Goal: Task Accomplishment & Management: Complete application form

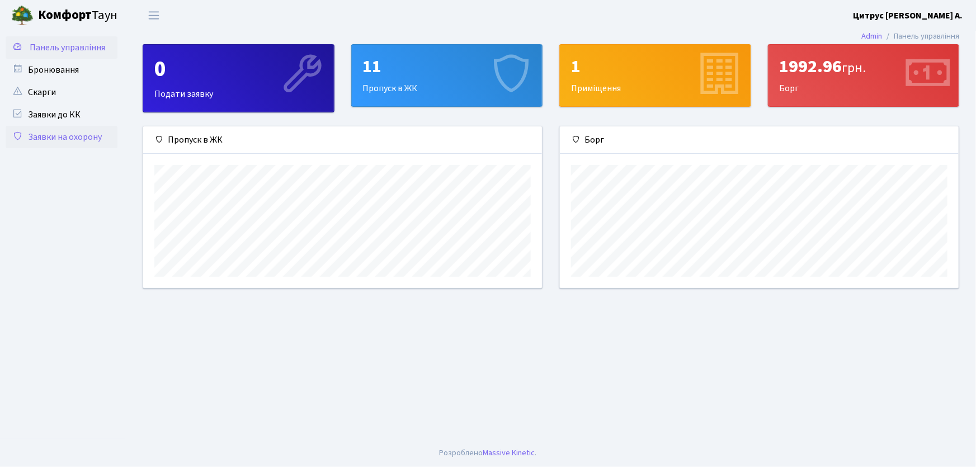
scroll to position [162, 399]
click at [79, 131] on link "Заявки на охорону" at bounding box center [62, 137] width 112 height 22
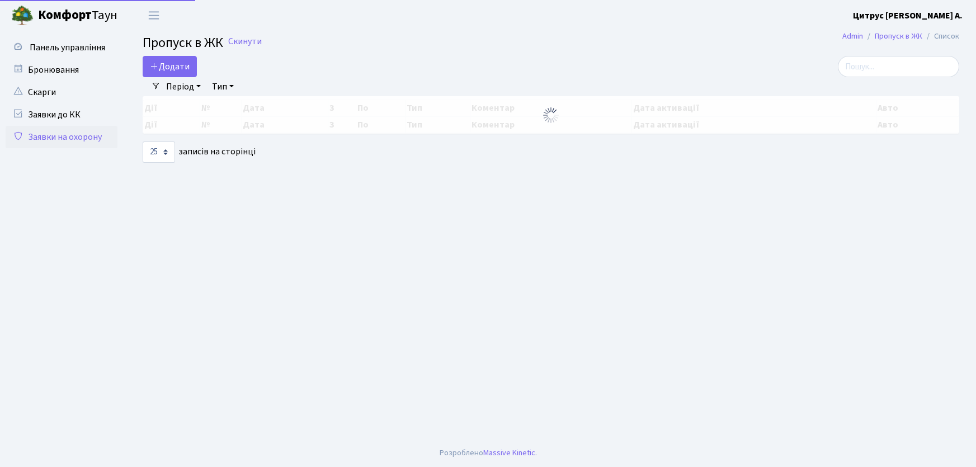
select select "25"
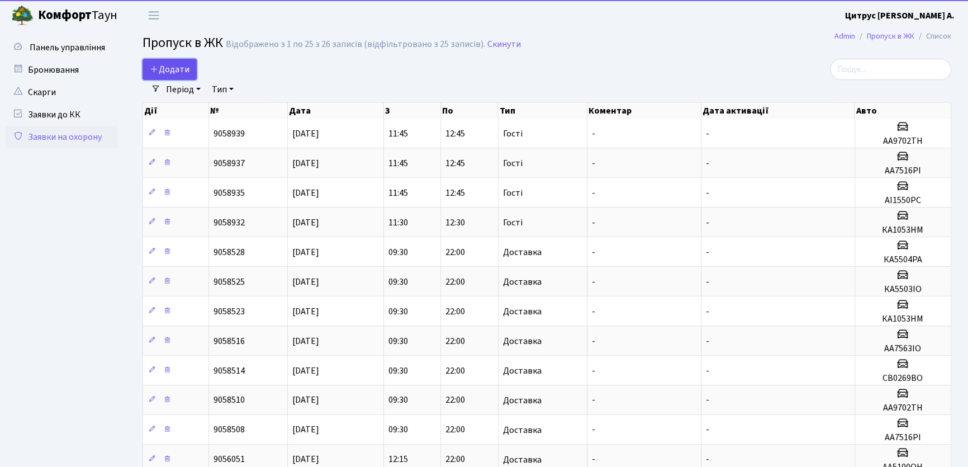
click at [157, 67] on icon at bounding box center [154, 68] width 9 height 9
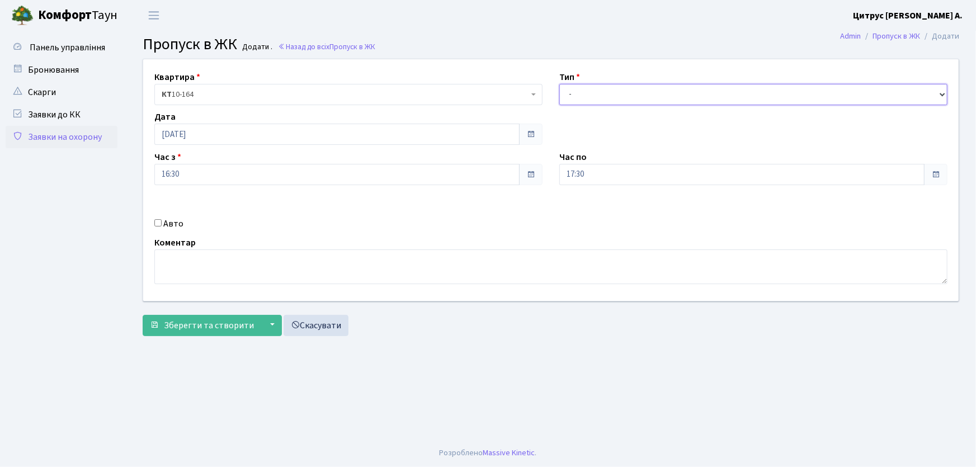
click at [618, 89] on select "- Доставка Таксі Гості Сервіс" at bounding box center [753, 94] width 388 height 21
select select "1"
click at [559, 84] on select "- Доставка Таксі Гості Сервіс" at bounding box center [753, 94] width 388 height 21
drag, startPoint x: 595, startPoint y: 168, endPoint x: 518, endPoint y: 168, distance: 77.2
click at [501, 179] on div "Квартира <b>КТ</b>&nbsp;&nbsp;&nbsp;&nbsp;10-164 КТ 10-164 Тип - Доставка Таксі…" at bounding box center [551, 180] width 832 height 242
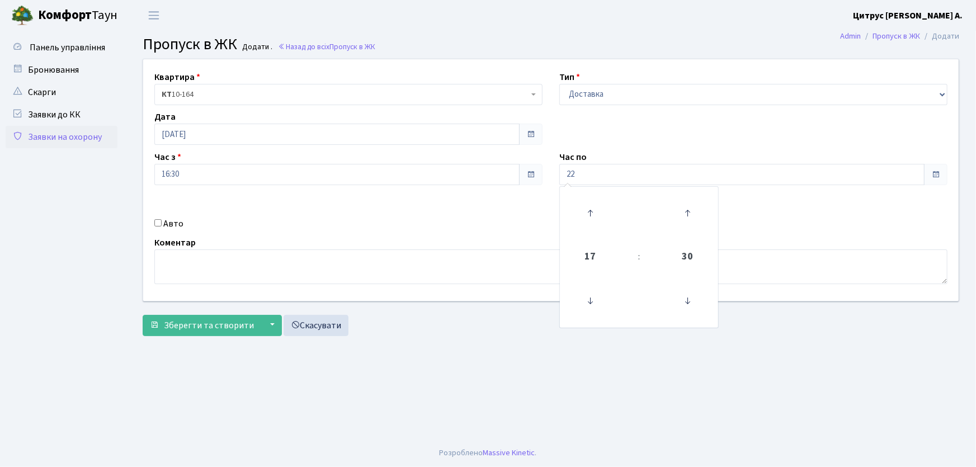
type input "22:00"
click at [155, 224] on input "Авто" at bounding box center [157, 222] width 7 height 7
checkbox input "true"
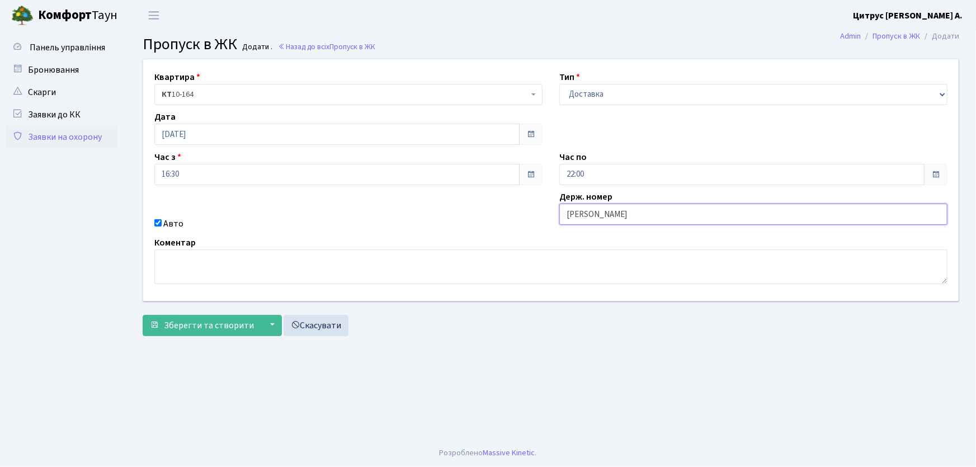
type input "АА9335ОР"
click at [143, 315] on button "Зберегти та створити" at bounding box center [202, 325] width 119 height 21
